Goal: Navigation & Orientation: Find specific page/section

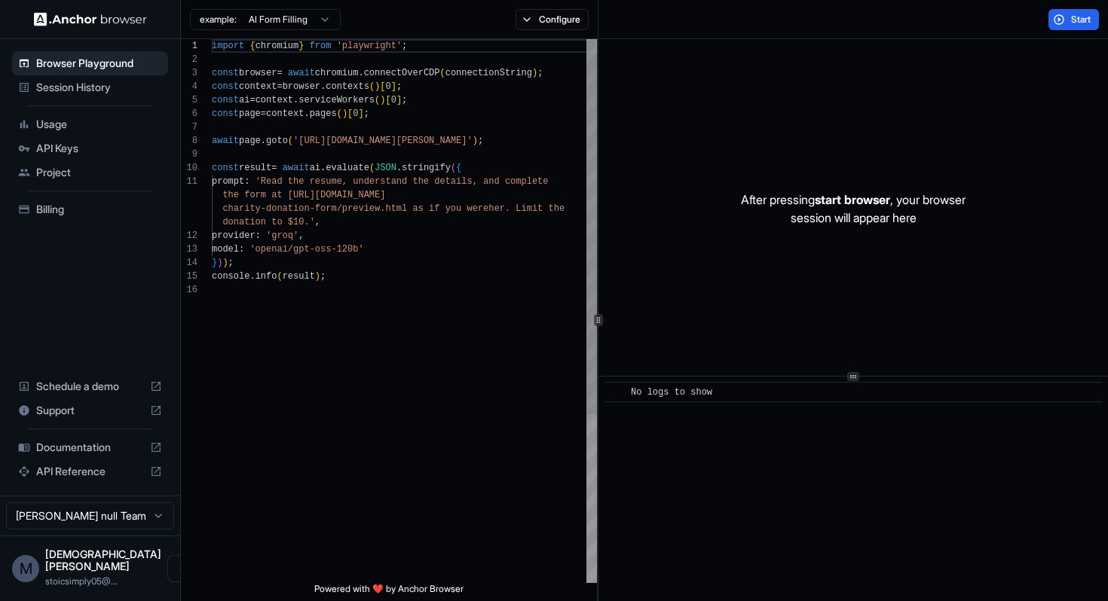
scroll to position [136, 0]
click at [113, 98] on div "Session History" at bounding box center [90, 87] width 156 height 24
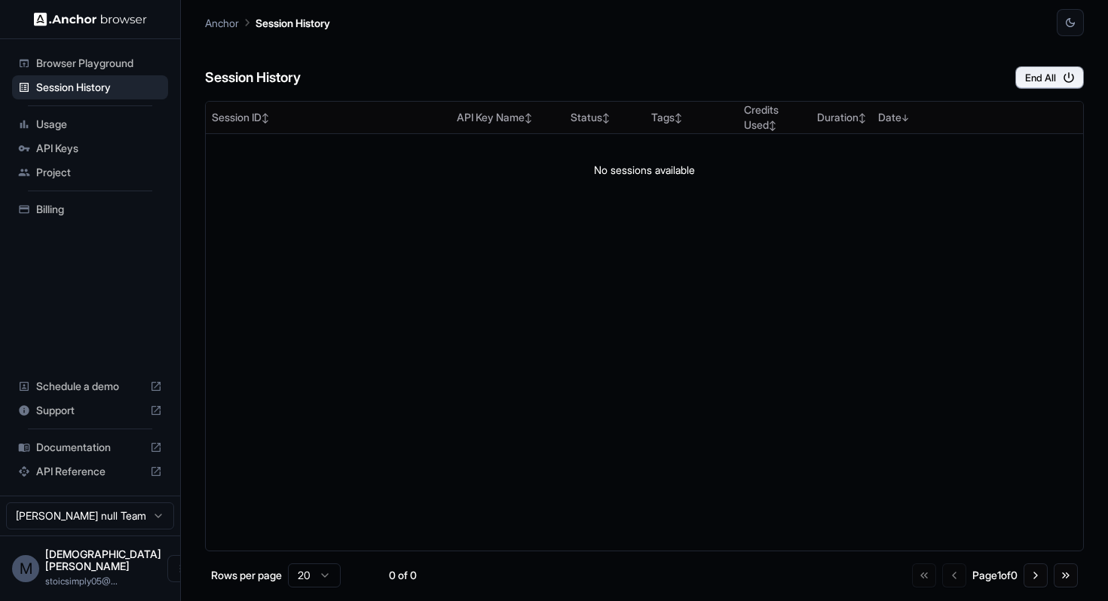
click at [120, 73] on div "Browser Playground" at bounding box center [90, 63] width 156 height 24
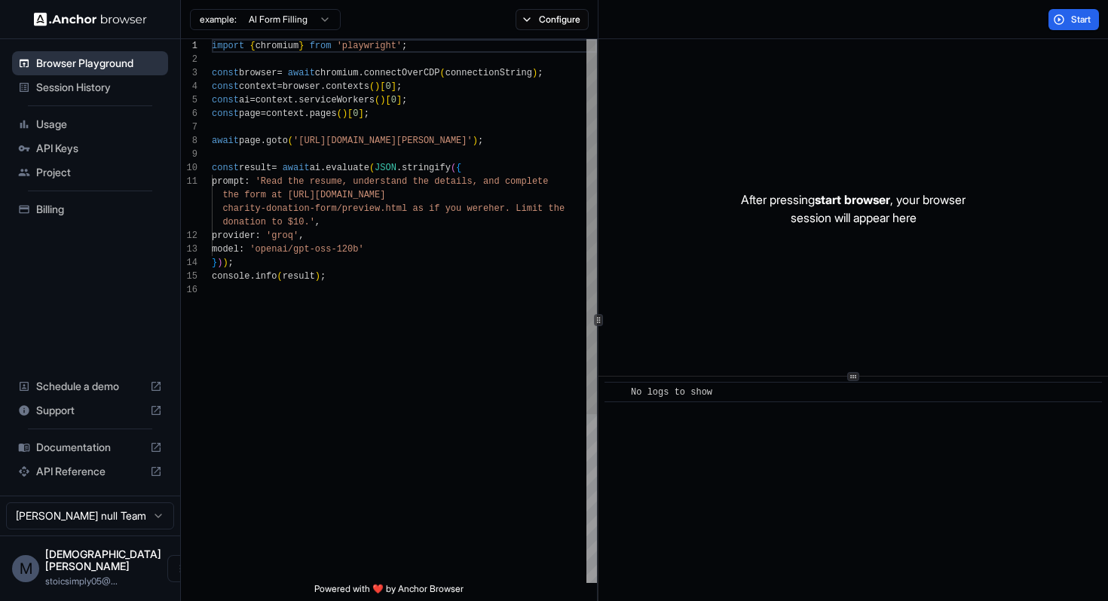
scroll to position [136, 0]
click at [99, 156] on div "API Keys" at bounding box center [90, 148] width 156 height 24
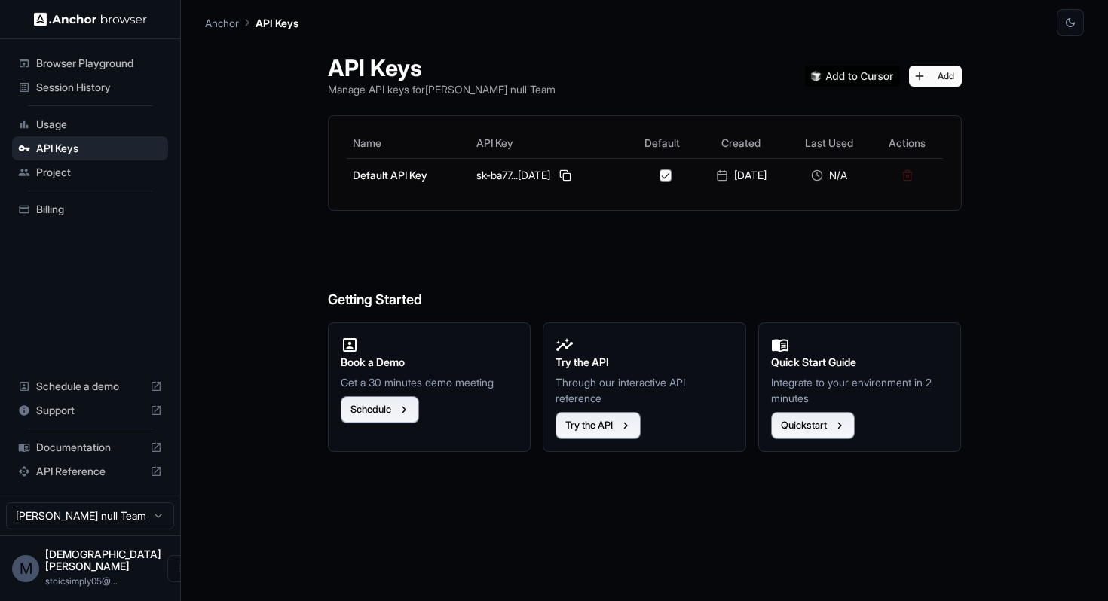
click at [99, 170] on span "Project" at bounding box center [99, 172] width 126 height 15
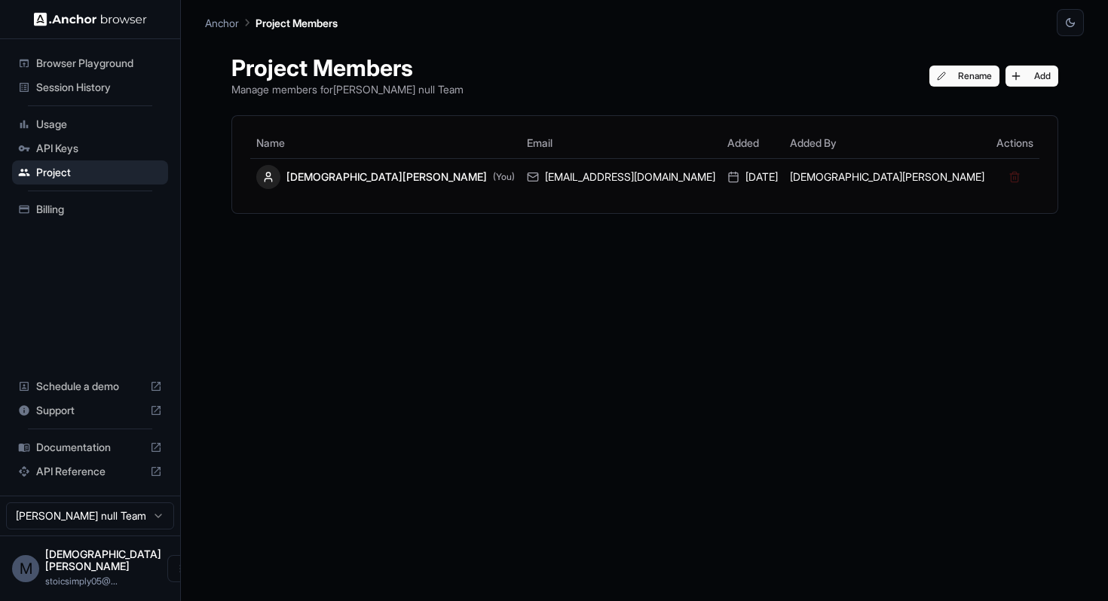
click at [148, 131] on span "Usage" at bounding box center [99, 124] width 126 height 15
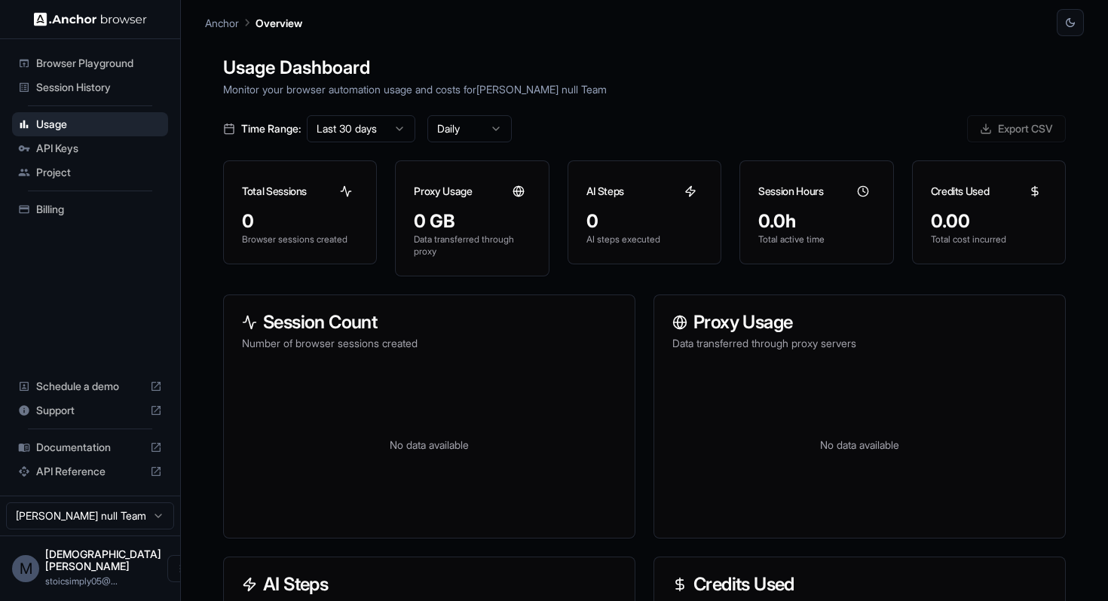
click at [108, 147] on span "API Keys" at bounding box center [99, 148] width 126 height 15
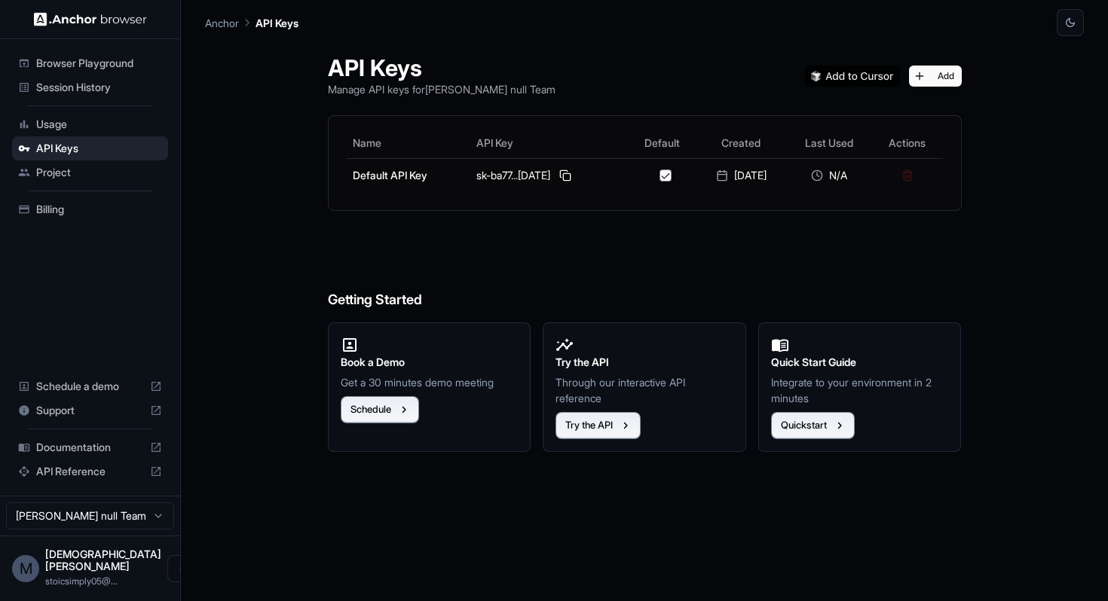
click at [113, 132] on div "Usage" at bounding box center [90, 124] width 156 height 24
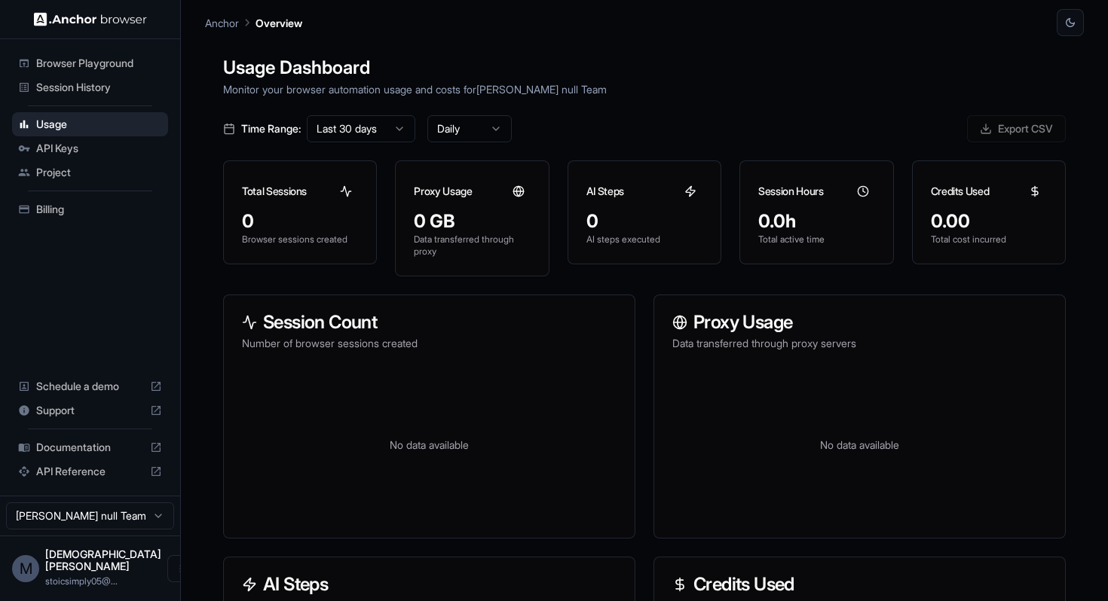
click at [110, 80] on span "Session History" at bounding box center [99, 87] width 126 height 15
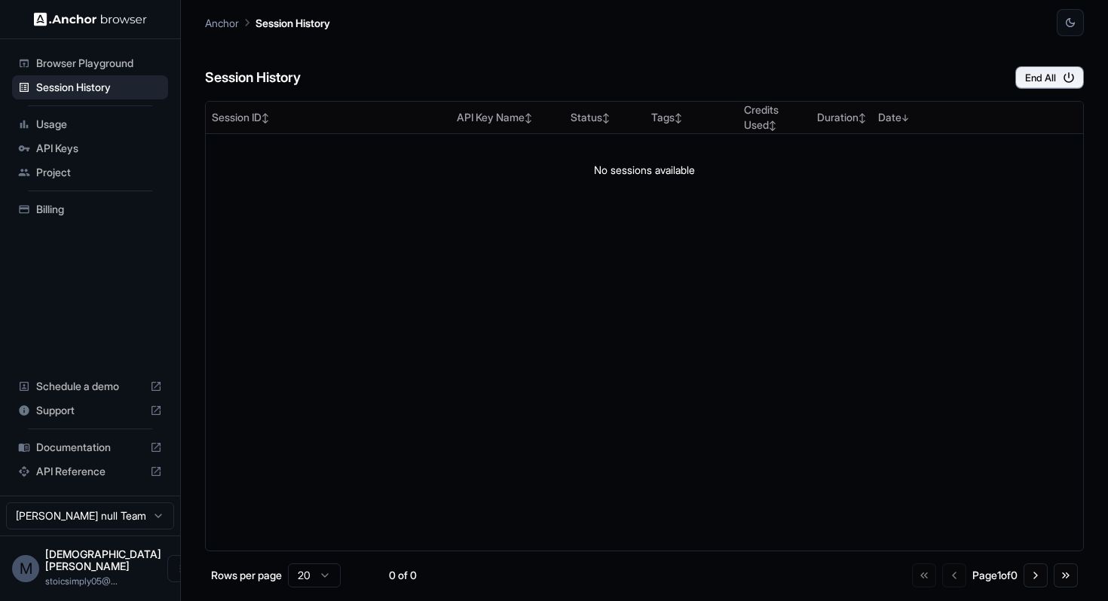
click at [112, 66] on span "Browser Playground" at bounding box center [99, 63] width 126 height 15
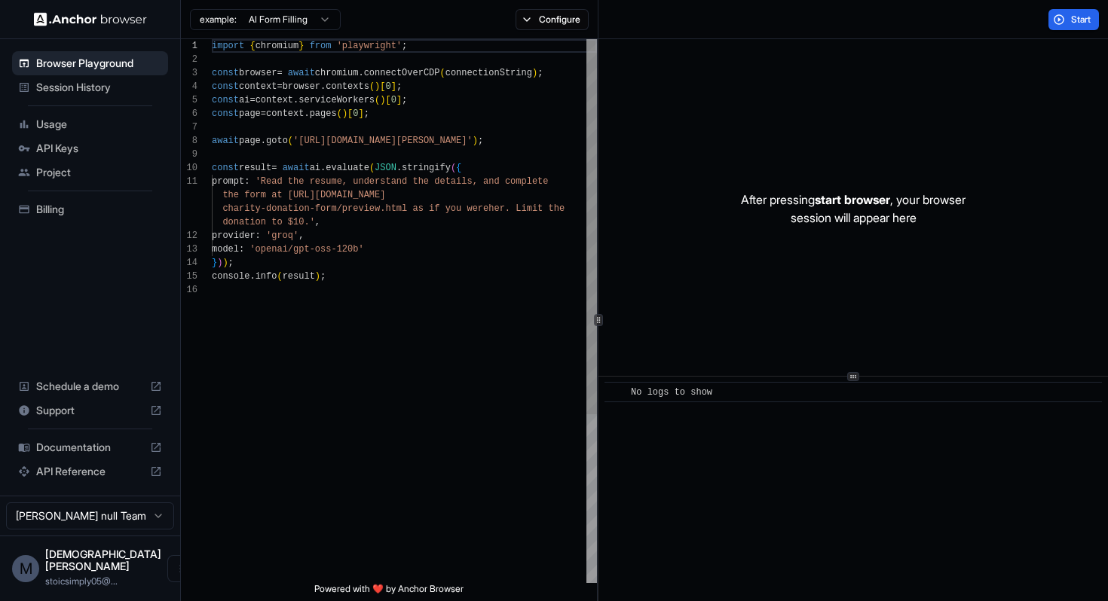
scroll to position [136, 0]
click at [522, 376] on div "const browser = await chromium . connectOverCDP ( connectionString ) ; const co…" at bounding box center [404, 433] width 385 height 788
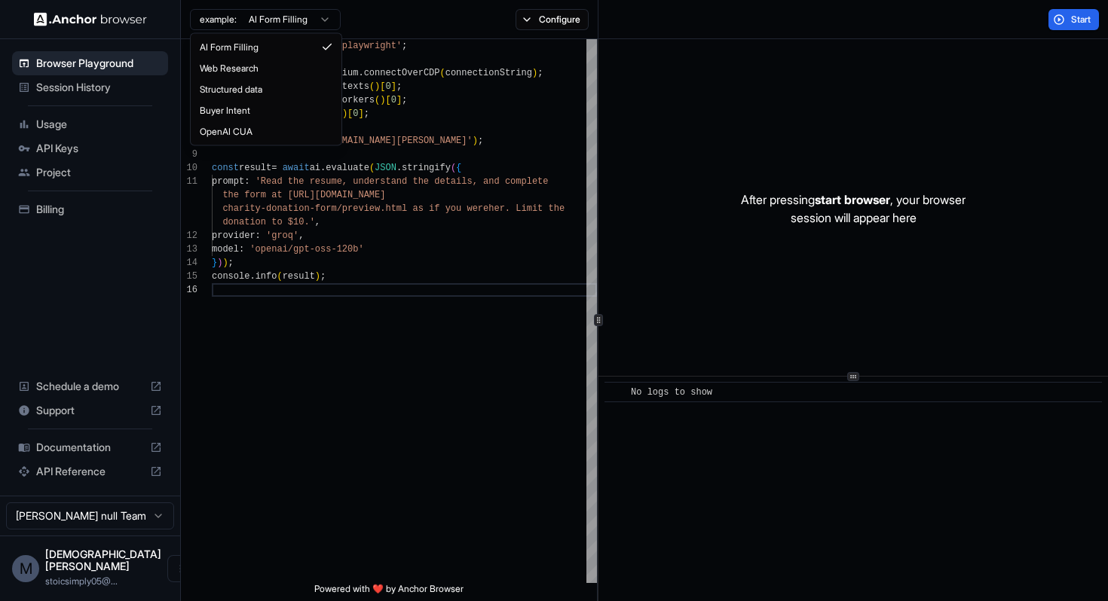
click at [268, 16] on html "Browser Playground Session History Usage API Keys Project Billing Schedule a de…" at bounding box center [554, 300] width 1108 height 601
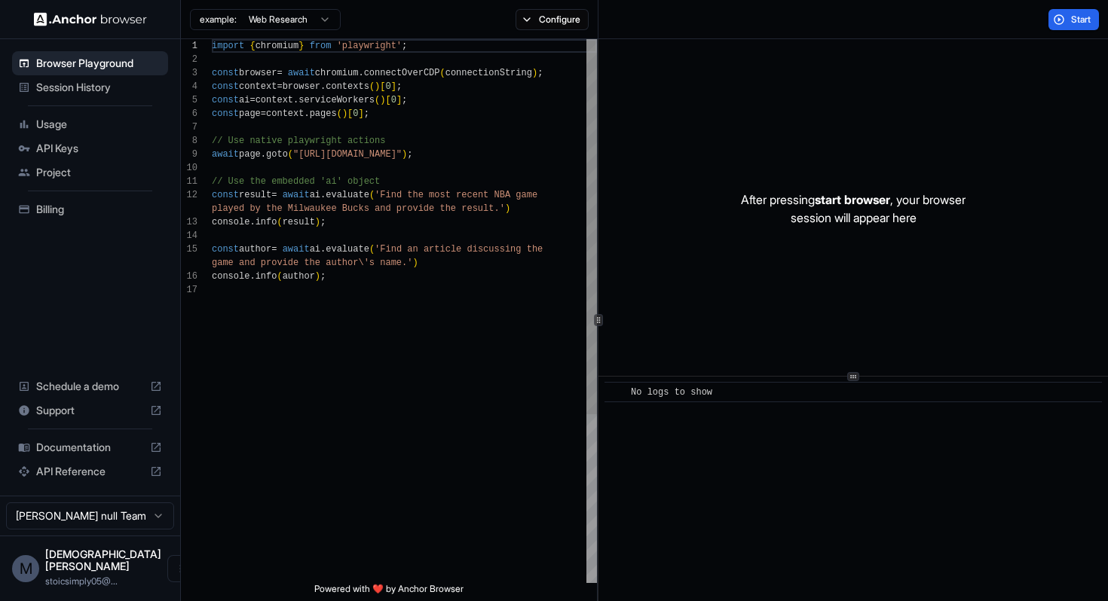
scroll to position [0, 0]
click at [294, 23] on html "Browser Playground Session History Usage API Keys Project Billing Schedule a de…" at bounding box center [554, 300] width 1108 height 601
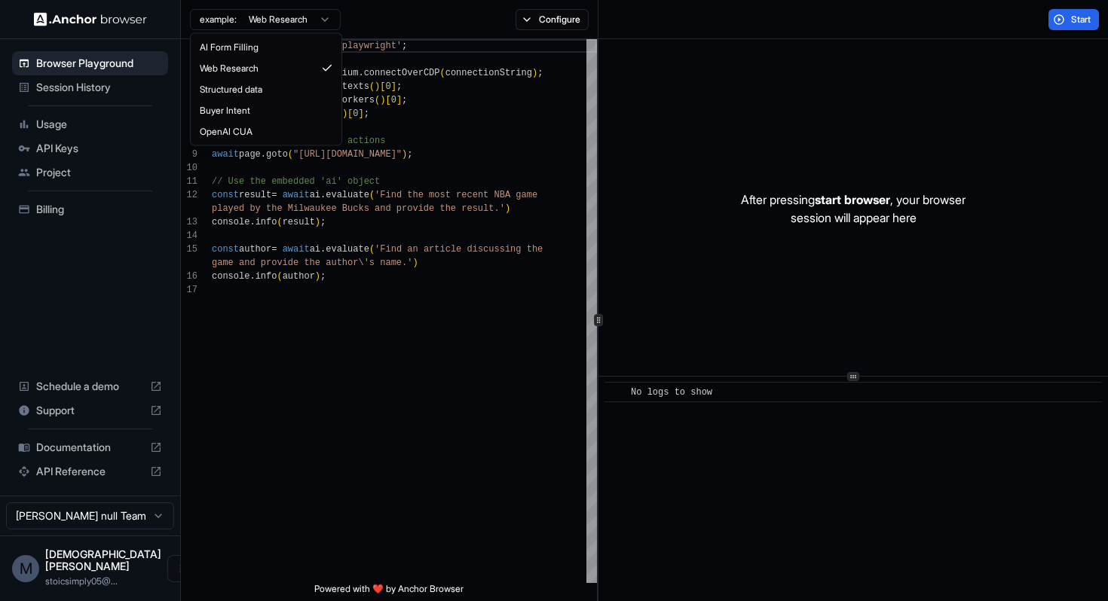
type textarea "**********"
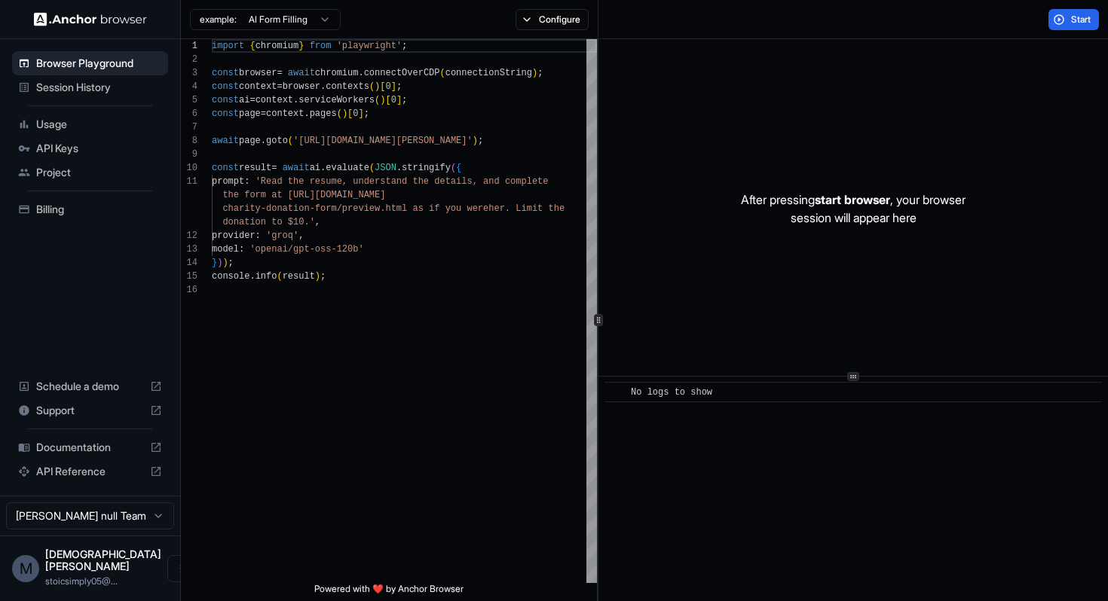
click at [133, 91] on span "Session History" at bounding box center [99, 87] width 126 height 15
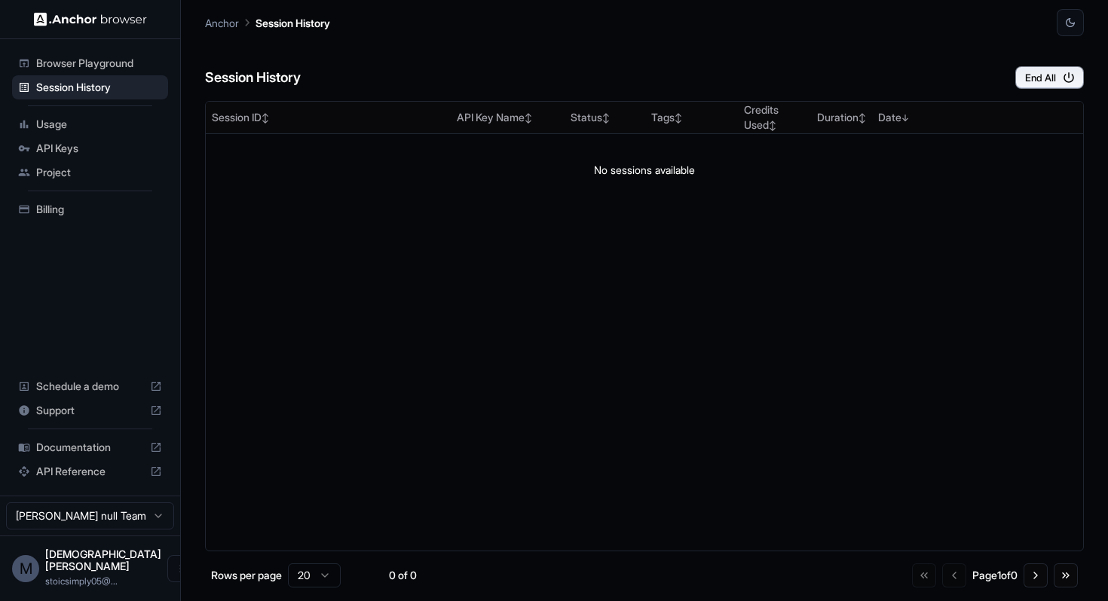
click at [72, 20] on img at bounding box center [90, 19] width 113 height 14
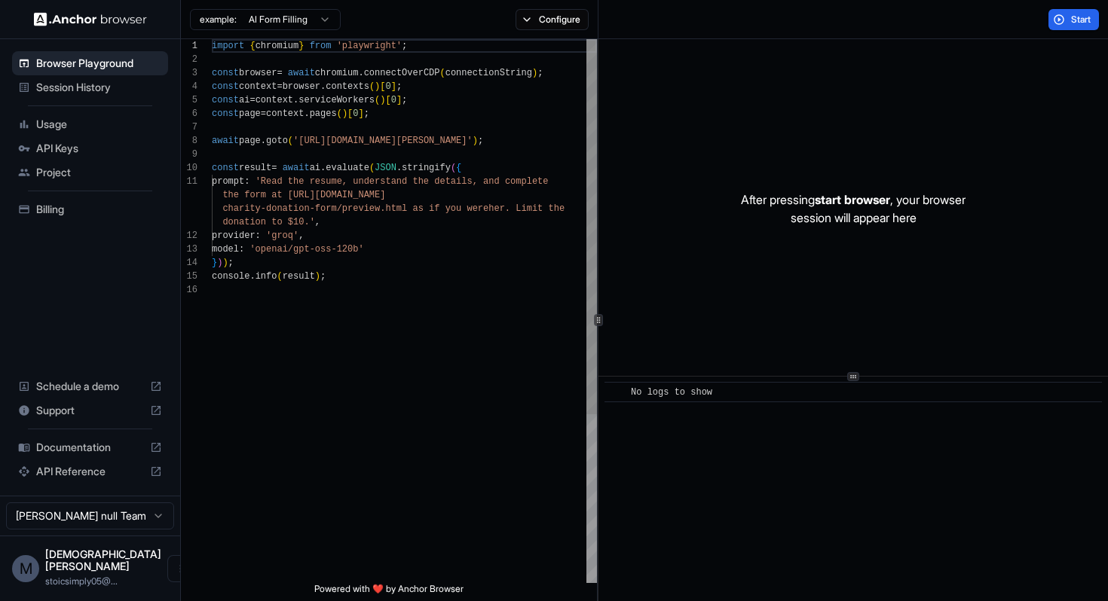
scroll to position [136, 0]
